Goal: Task Accomplishment & Management: Manage account settings

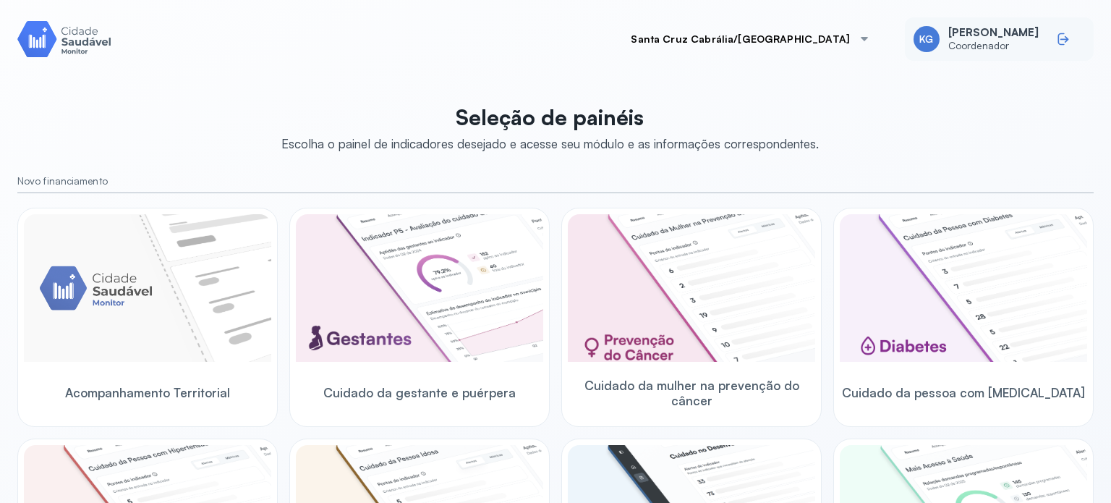
click at [1059, 35] on icon at bounding box center [1062, 39] width 7 height 12
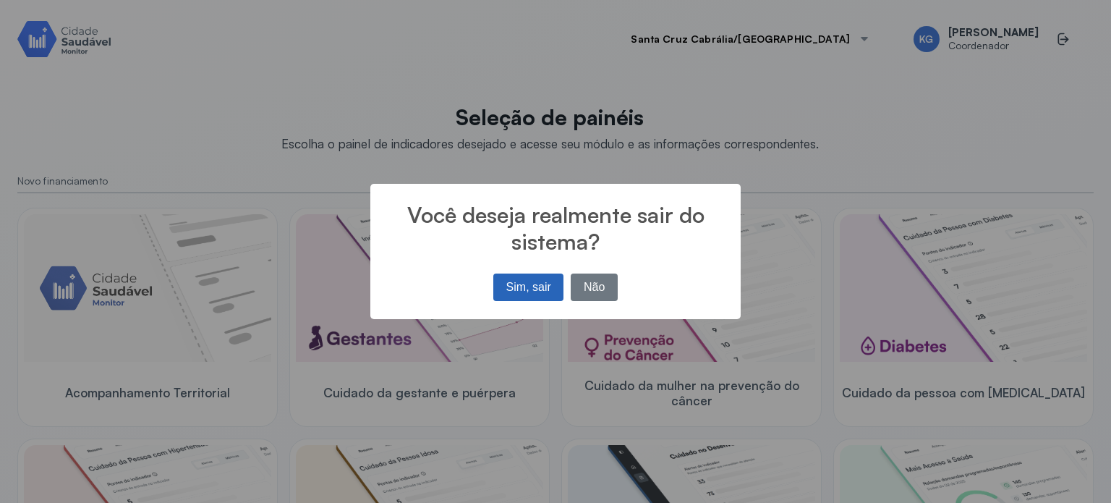
click at [512, 283] on button "Sim, sair" at bounding box center [529, 287] width 70 height 27
